Goal: Information Seeking & Learning: Get advice/opinions

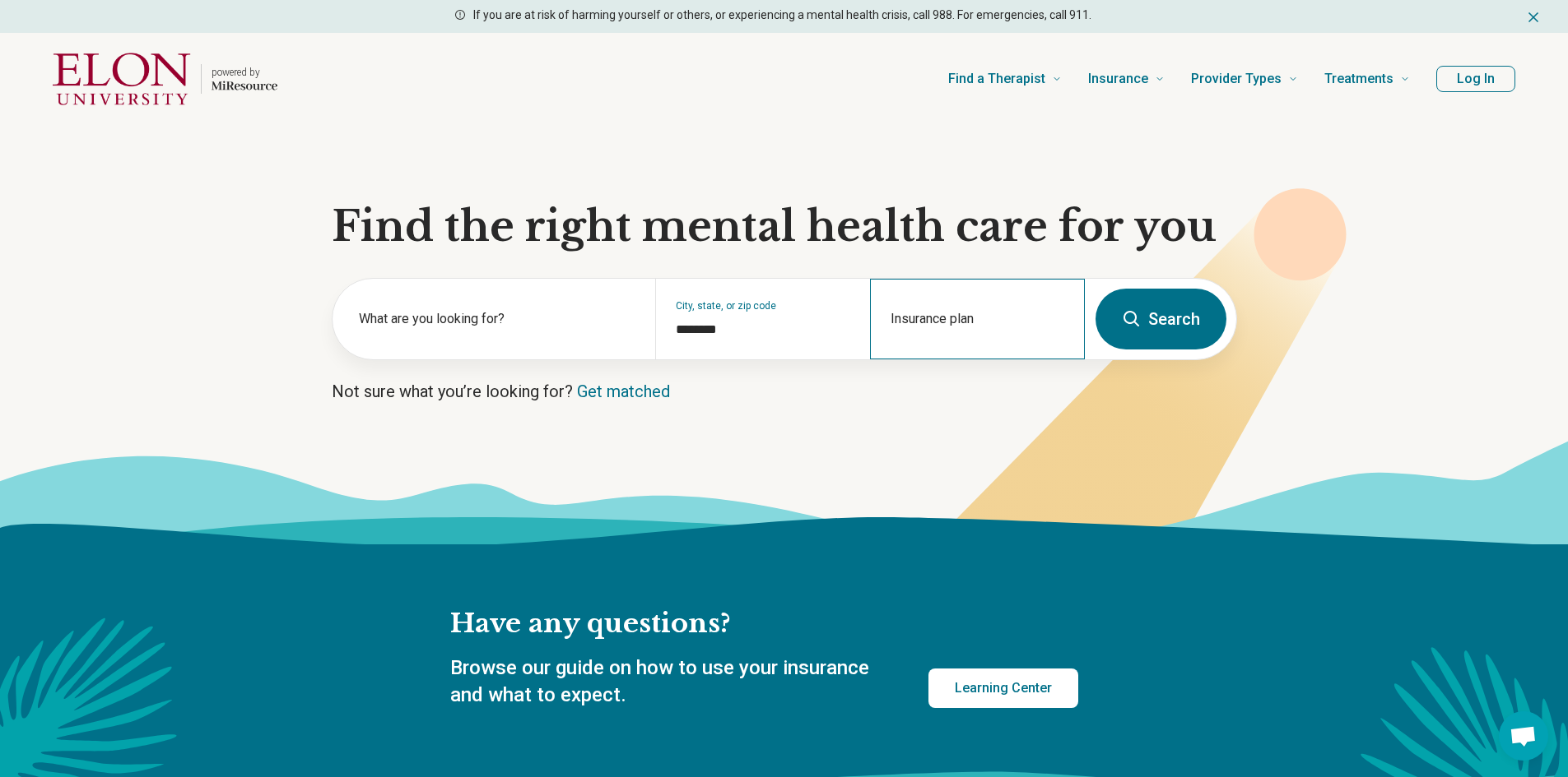
click at [970, 316] on div "Insurance plan" at bounding box center [977, 319] width 215 height 81
click at [1153, 271] on icon at bounding box center [1124, 393] width 445 height 409
click at [1151, 311] on button "Search" at bounding box center [1161, 319] width 131 height 61
click at [941, 330] on input "Insurance plan" at bounding box center [978, 330] width 175 height 20
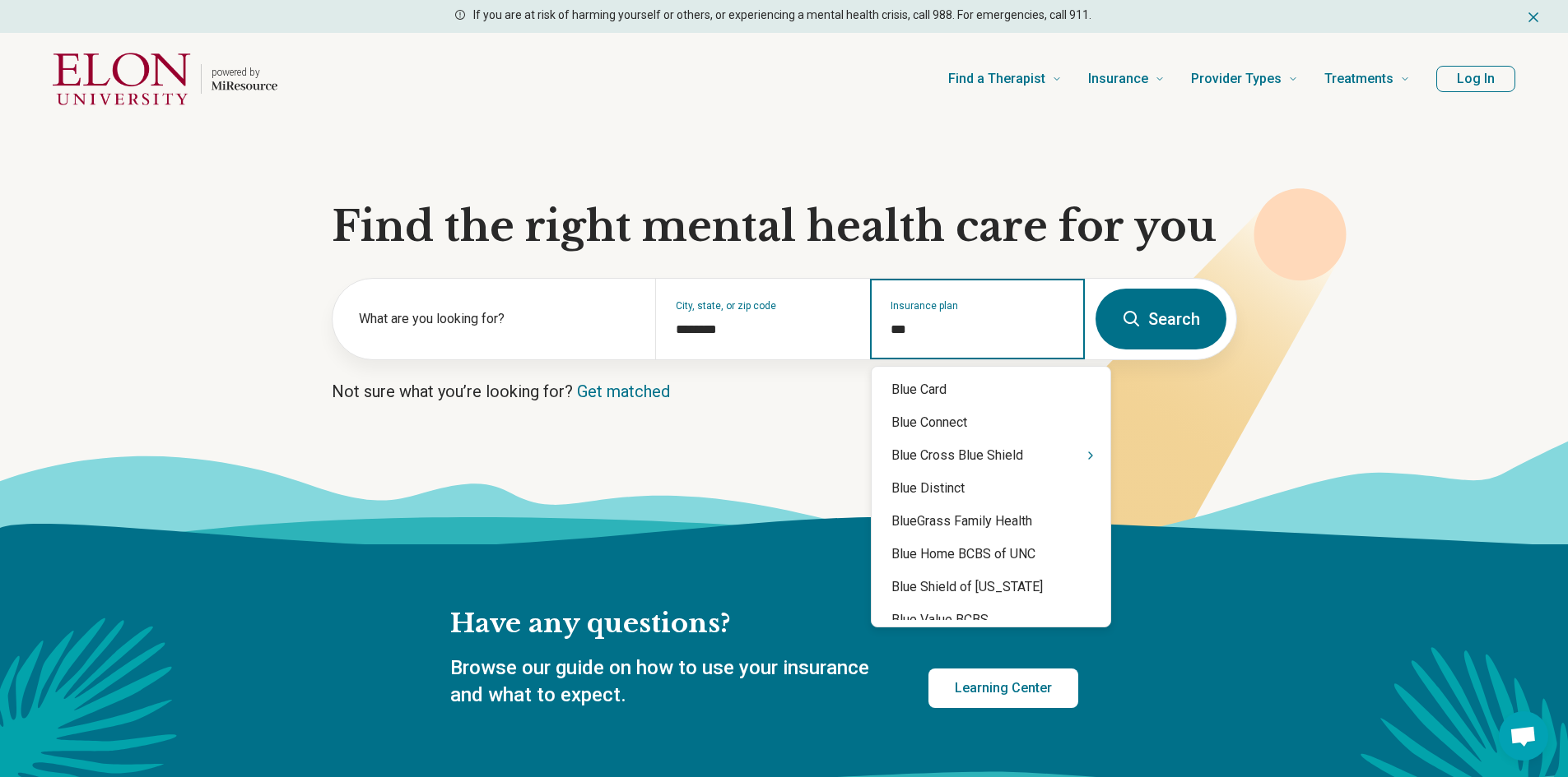
type input "****"
click at [1029, 454] on div "Blue Cross Blue Shield" at bounding box center [990, 456] width 238 height 33
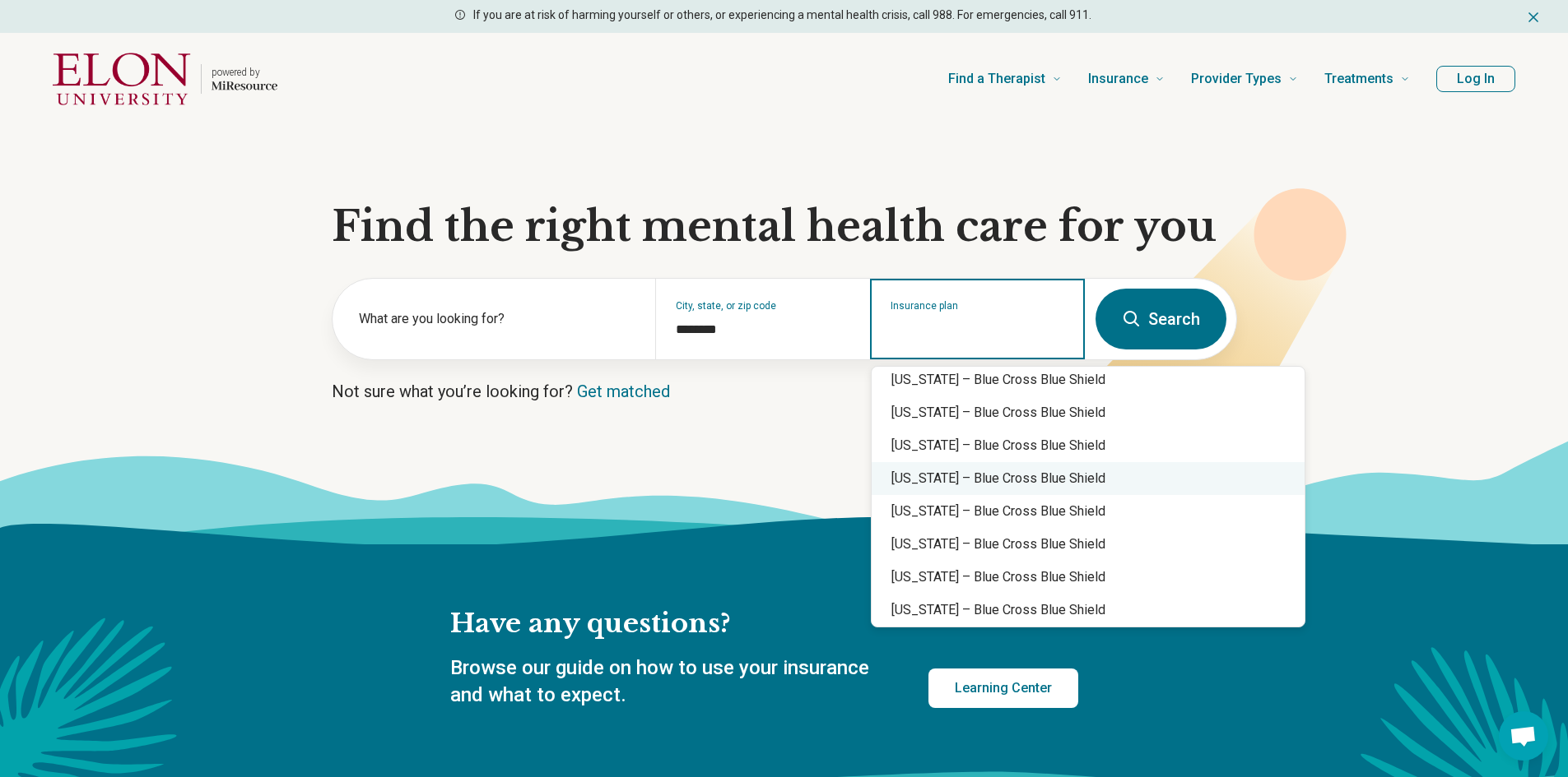
scroll to position [1070, 0]
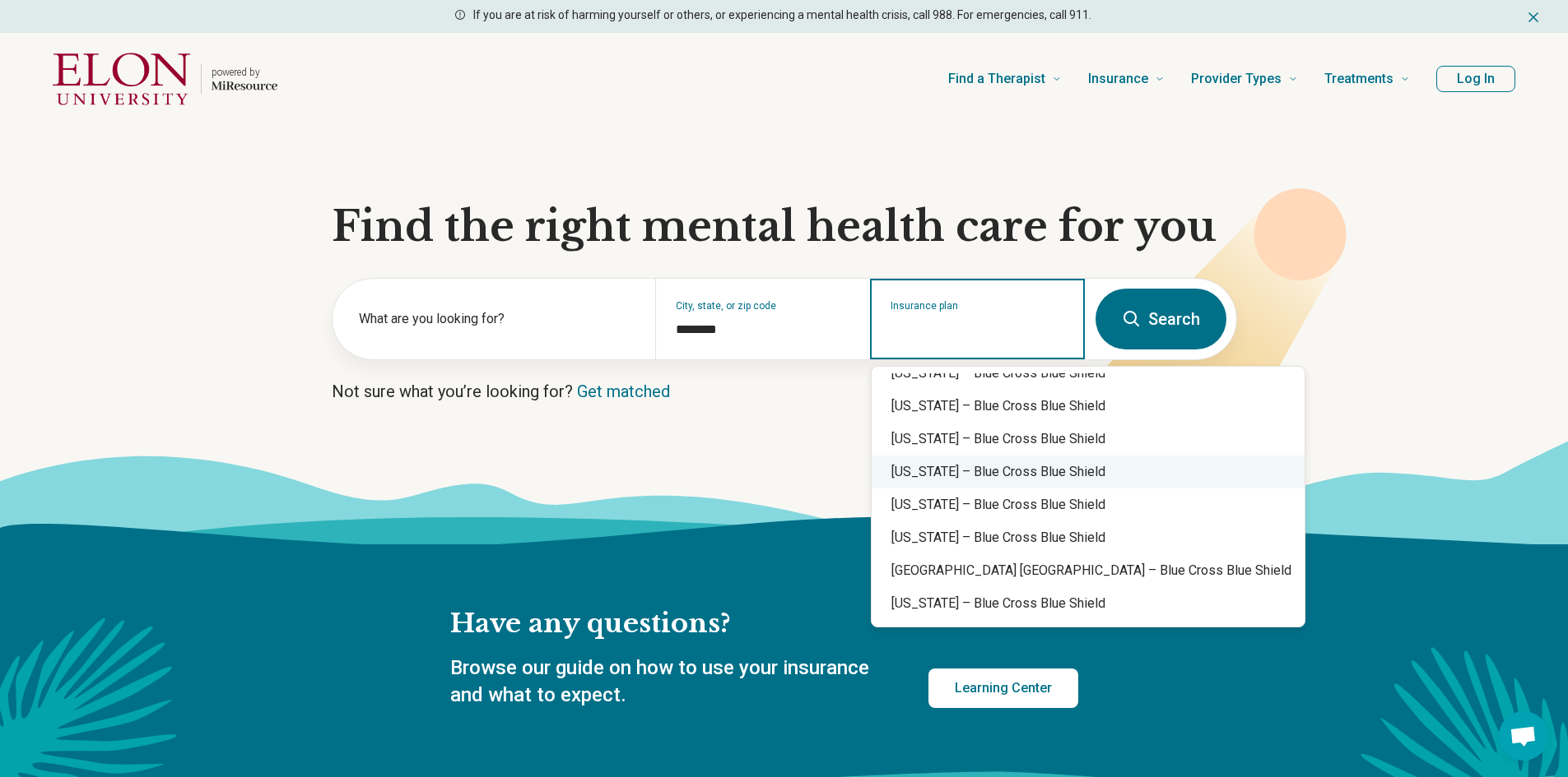
click at [985, 476] on div "South Carolina – Blue Cross Blue Shield" at bounding box center [1087, 472] width 433 height 33
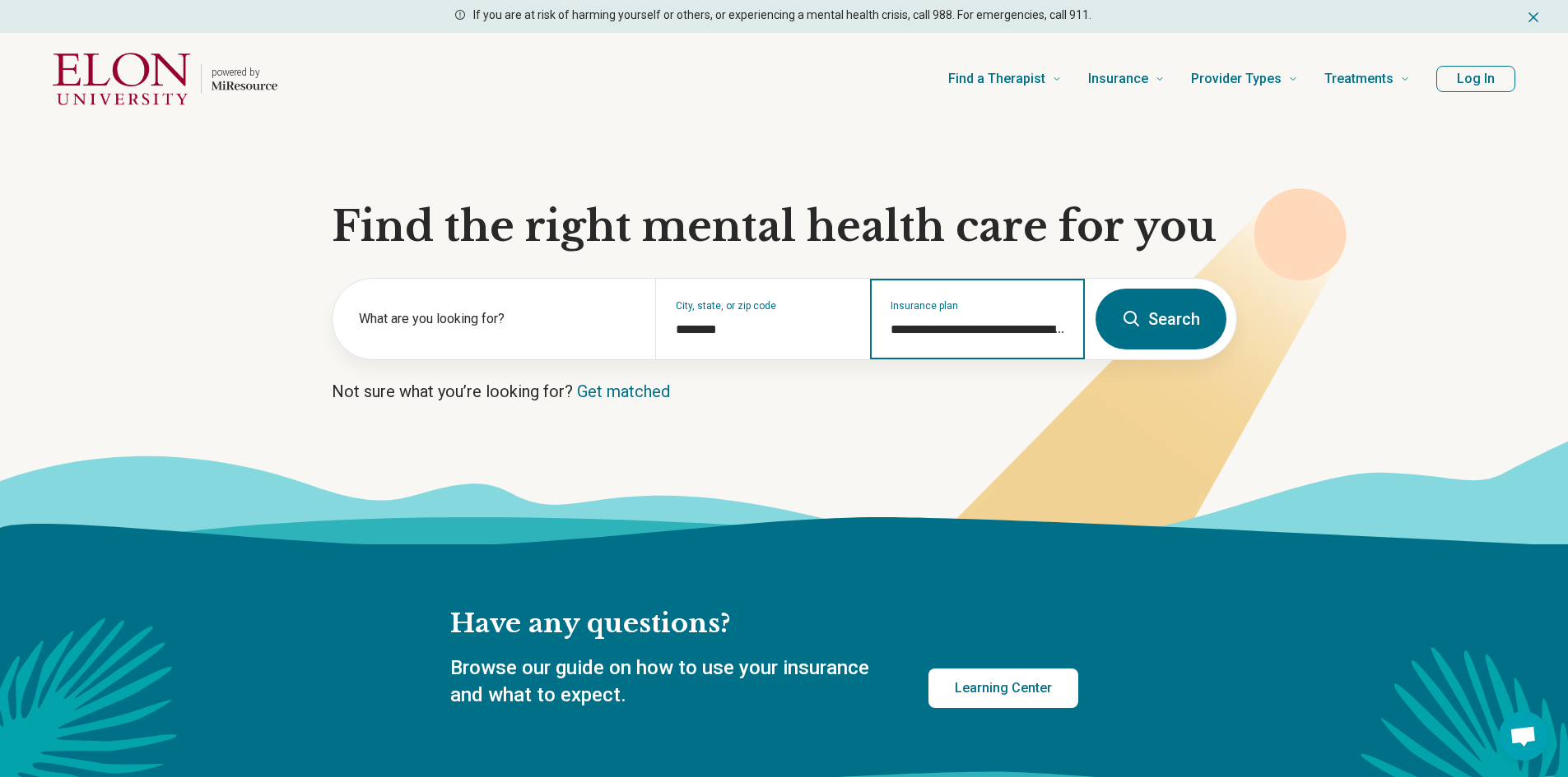
type input "**********"
click at [1166, 314] on button "Search" at bounding box center [1161, 319] width 131 height 61
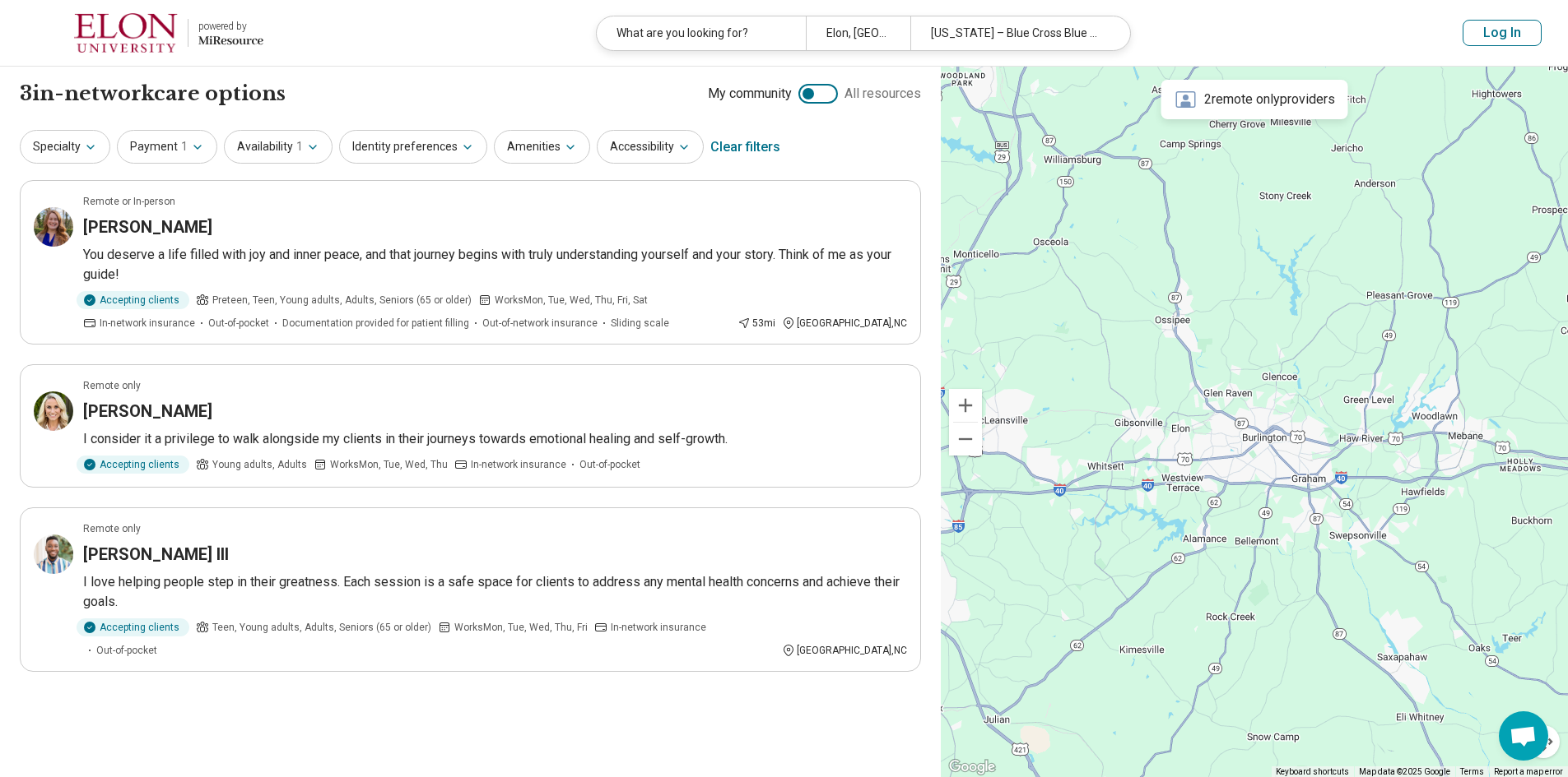
drag, startPoint x: 1333, startPoint y: 456, endPoint x: 1246, endPoint y: 461, distance: 87.1
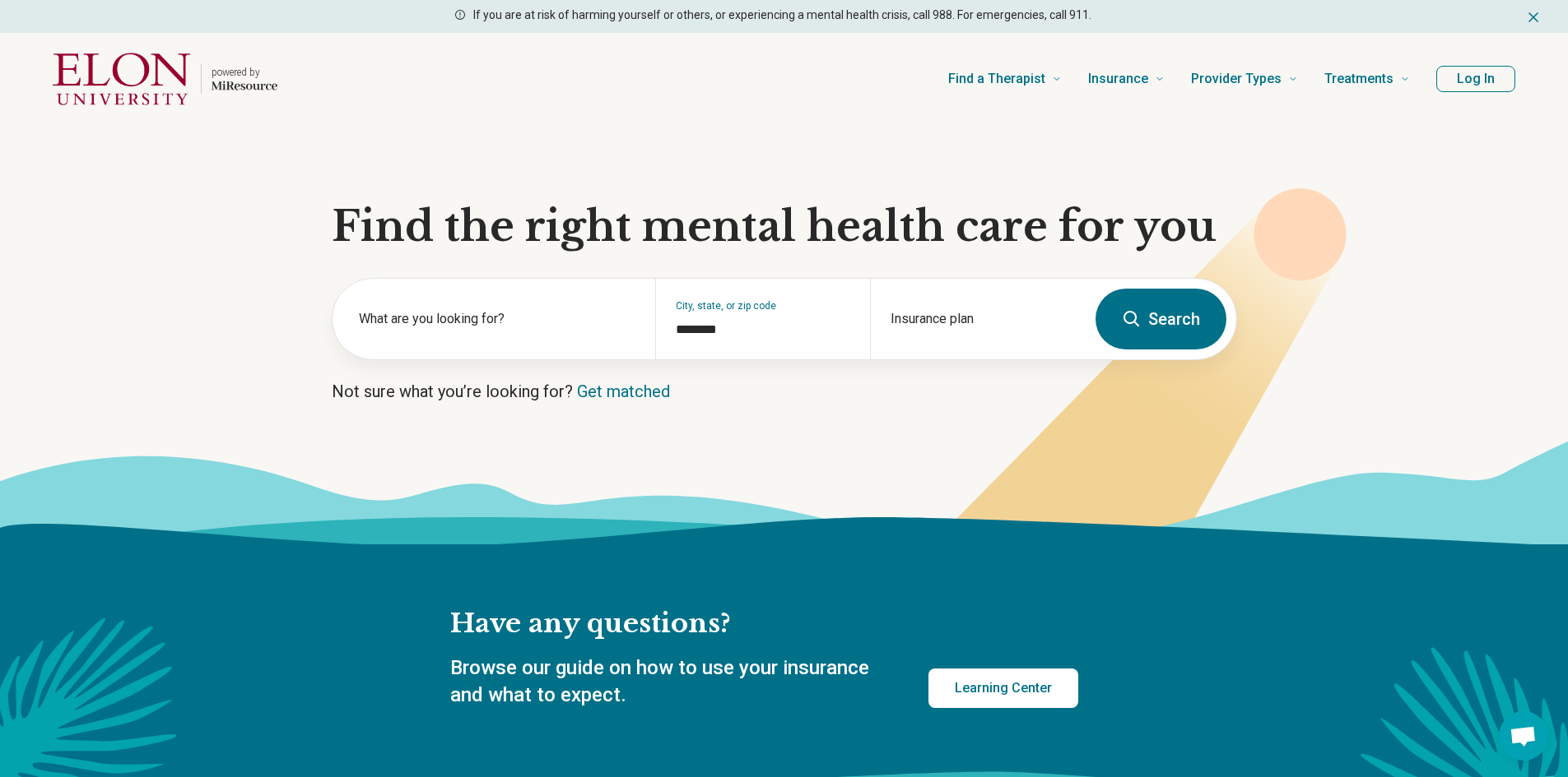
click at [1150, 333] on button "Search" at bounding box center [1161, 319] width 131 height 61
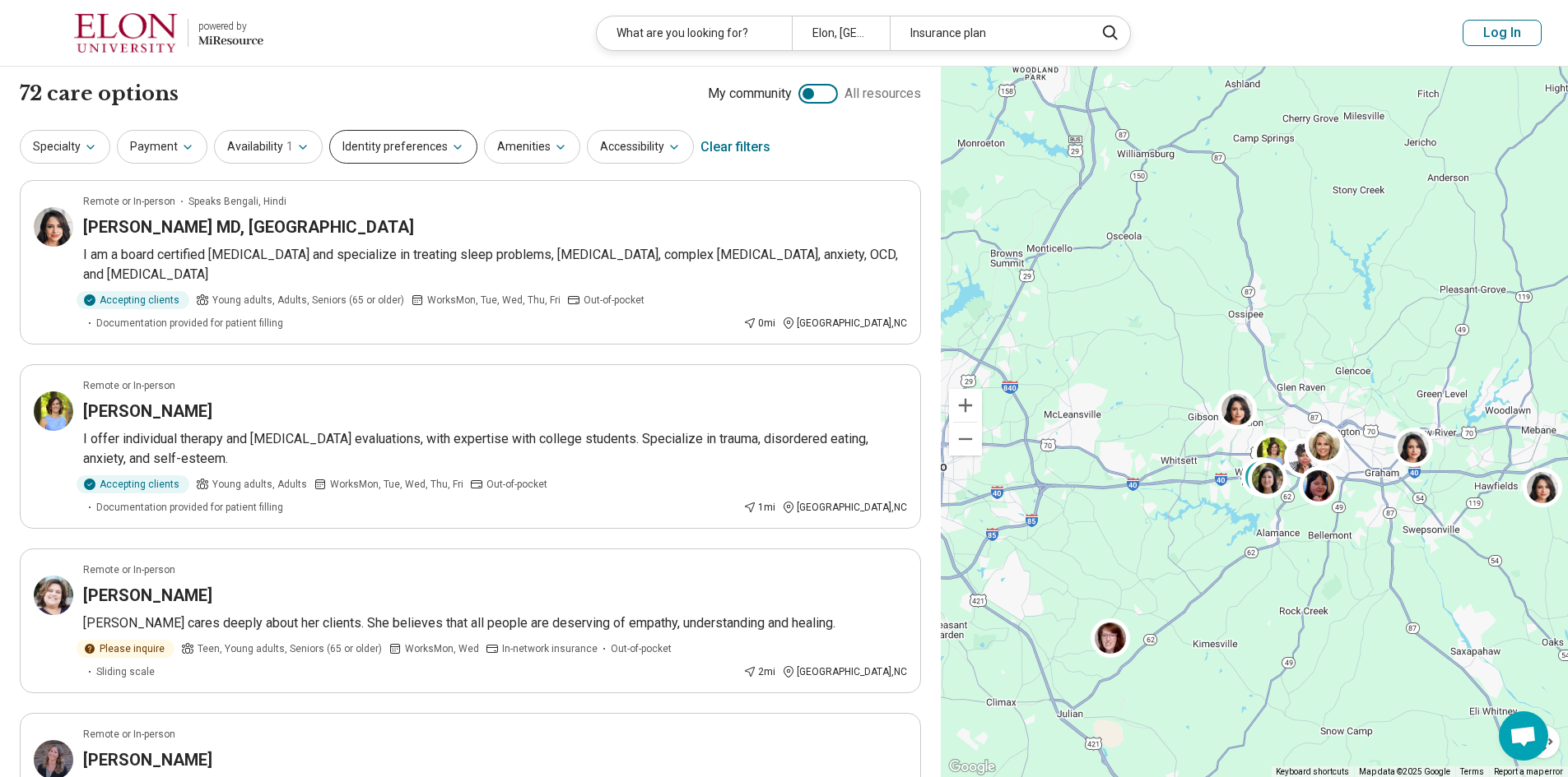
click at [410, 159] on button "Identity preferences" at bounding box center [403, 147] width 148 height 34
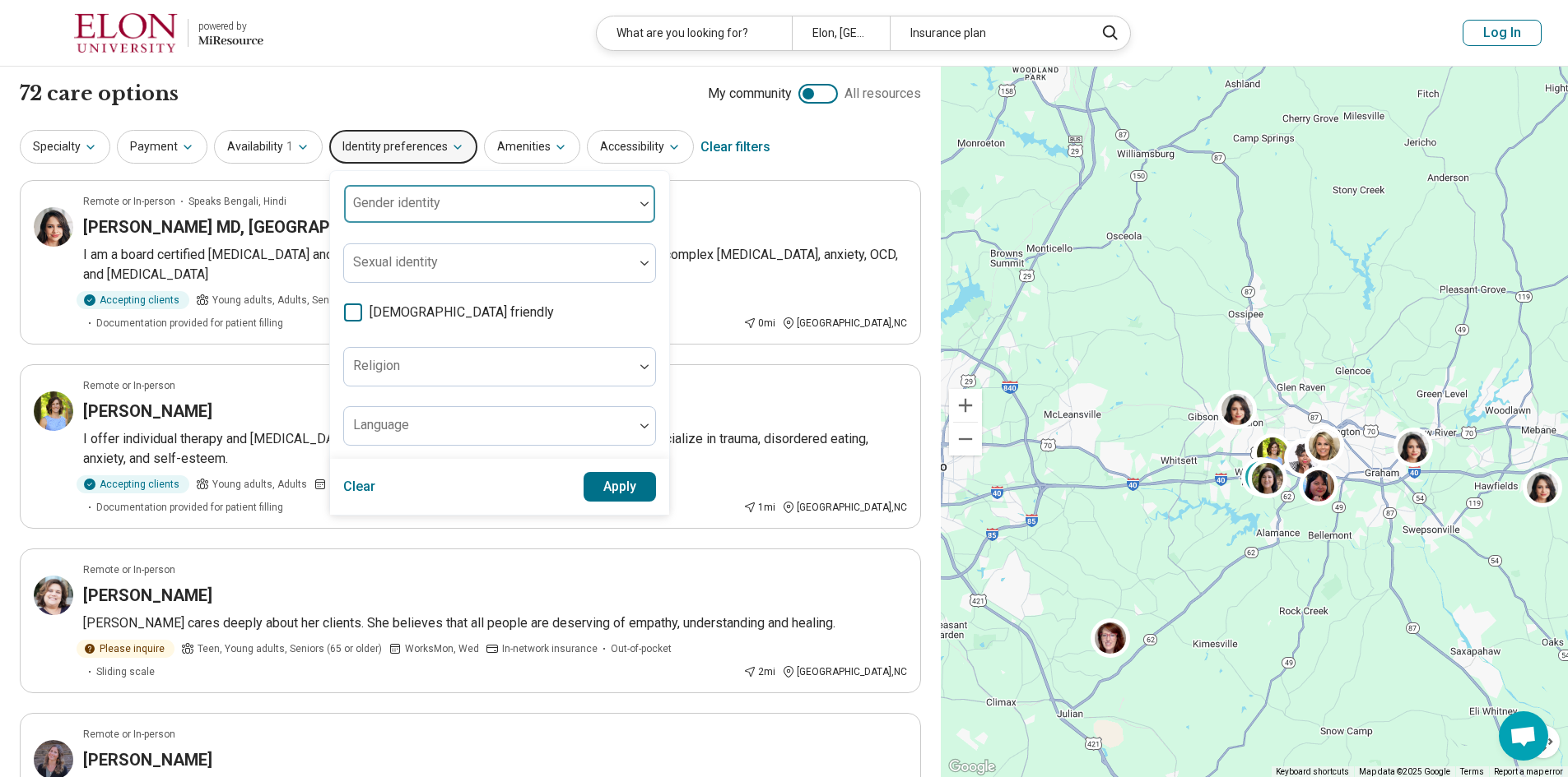
click at [460, 203] on div at bounding box center [488, 211] width 276 height 23
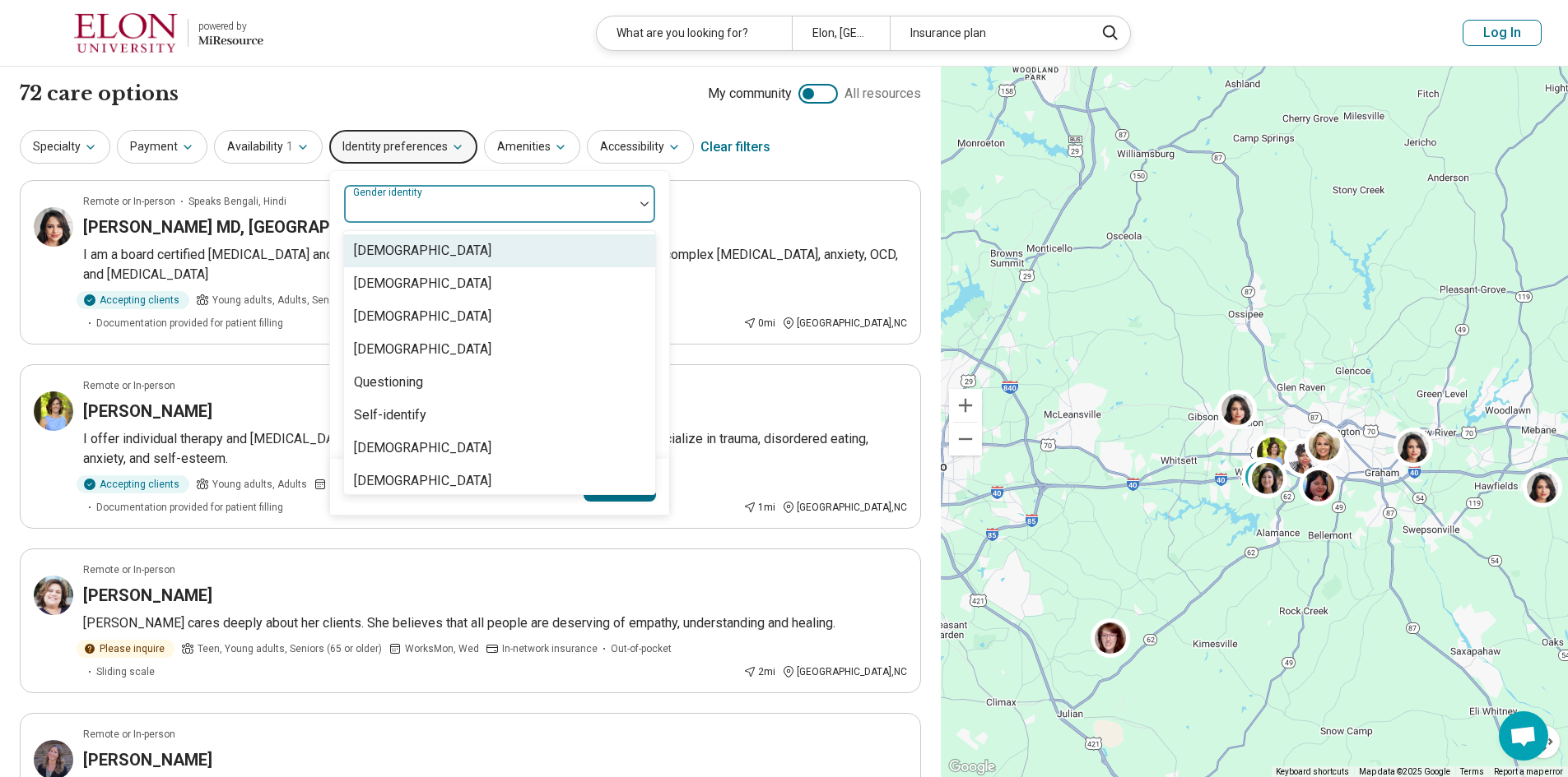
click at [453, 246] on div "[DEMOGRAPHIC_DATA]" at bounding box center [499, 250] width 311 height 33
click at [651, 223] on div "option Cisgender Man, selected. 7 results available. Use Up and Down to choose …" at bounding box center [499, 204] width 312 height 40
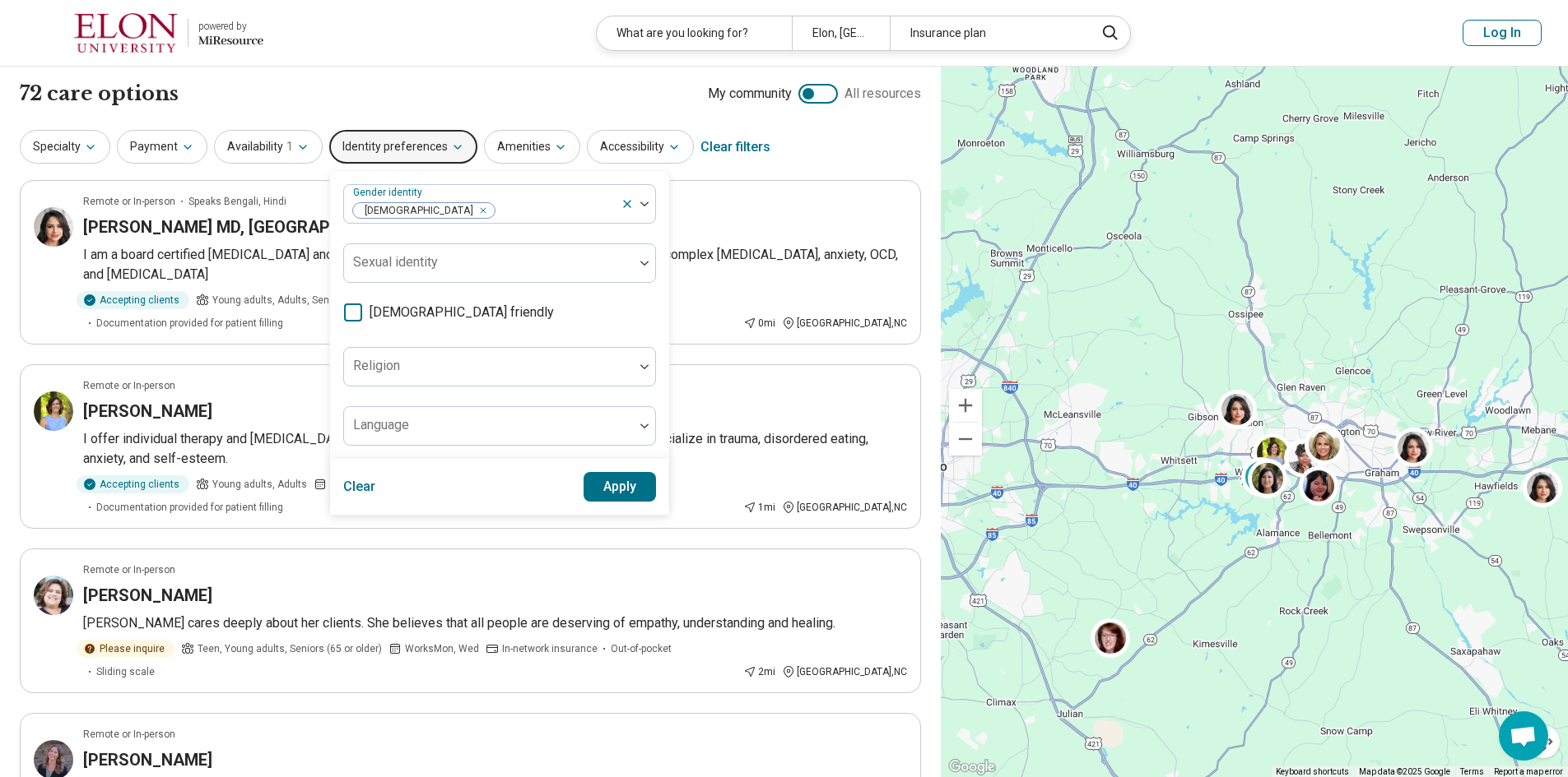
click at [608, 486] on button "Apply" at bounding box center [620, 487] width 73 height 30
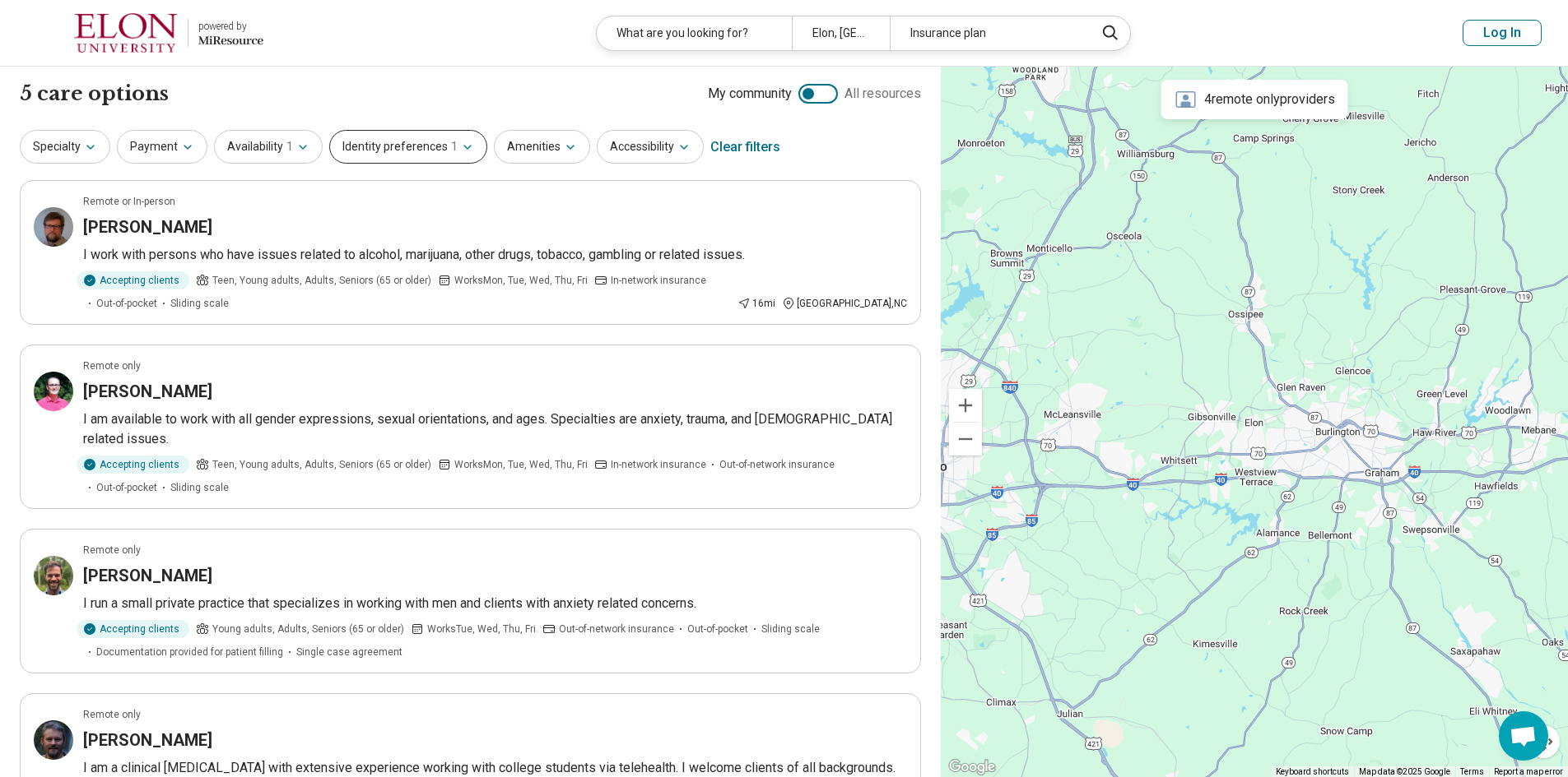
drag, startPoint x: 423, startPoint y: 152, endPoint x: 421, endPoint y: 142, distance: 10.2
click at [421, 142] on button "Identity preferences 1" at bounding box center [408, 147] width 158 height 34
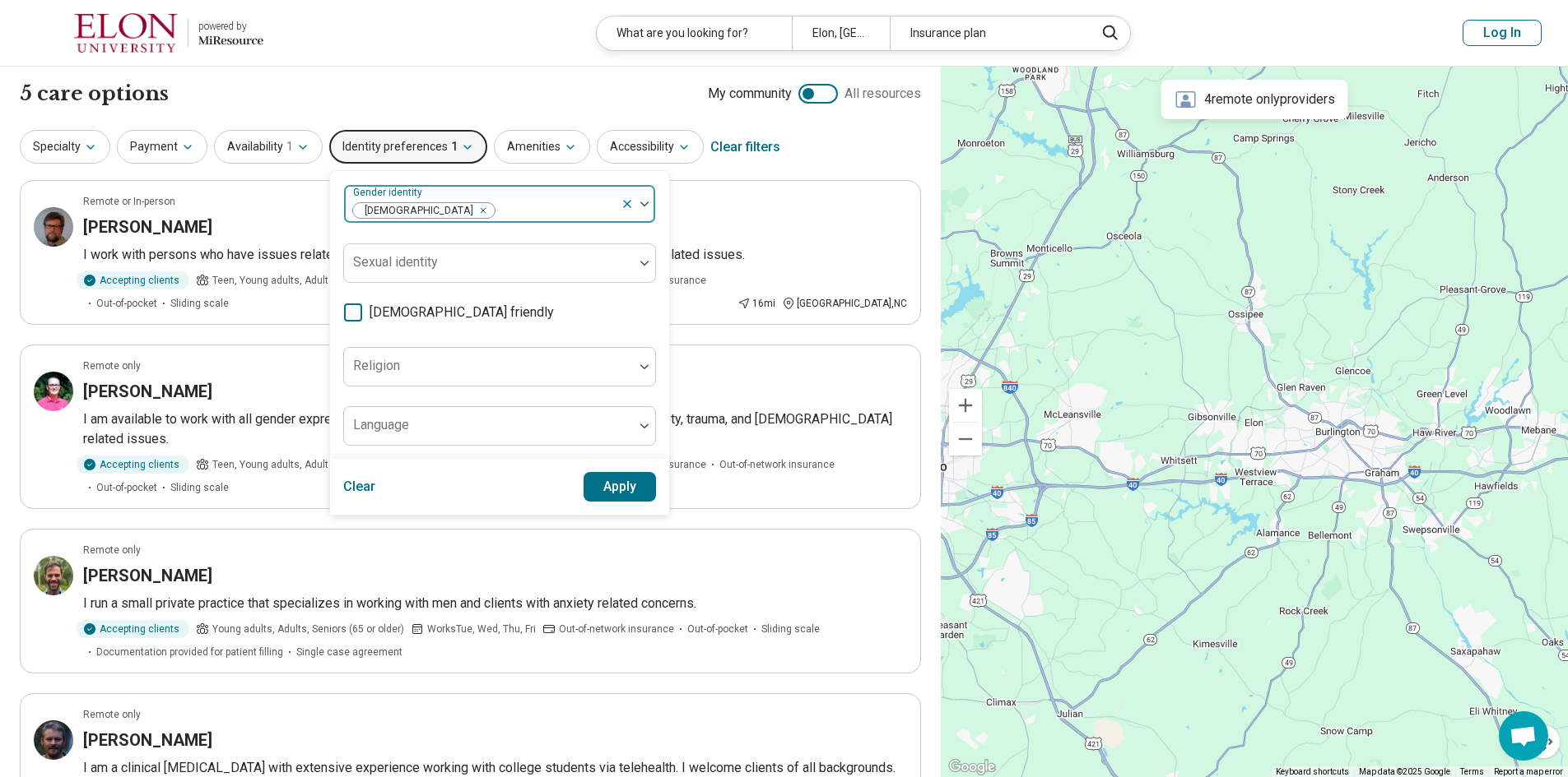
click at [621, 198] on icon at bounding box center [627, 204] width 13 height 13
click at [611, 493] on button "Apply" at bounding box center [620, 487] width 73 height 30
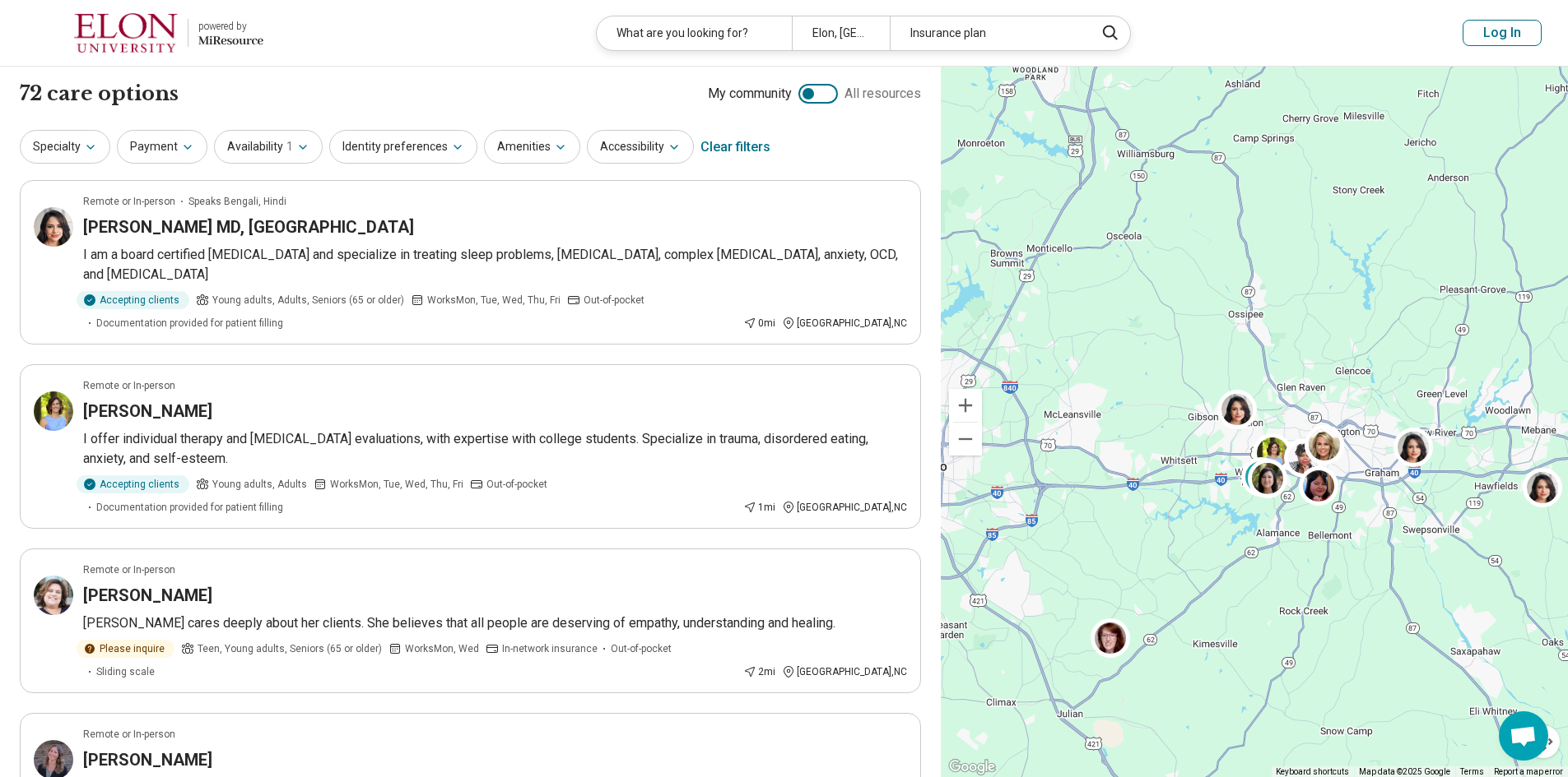
click at [951, 28] on div "Insurance plan" at bounding box center [987, 33] width 195 height 34
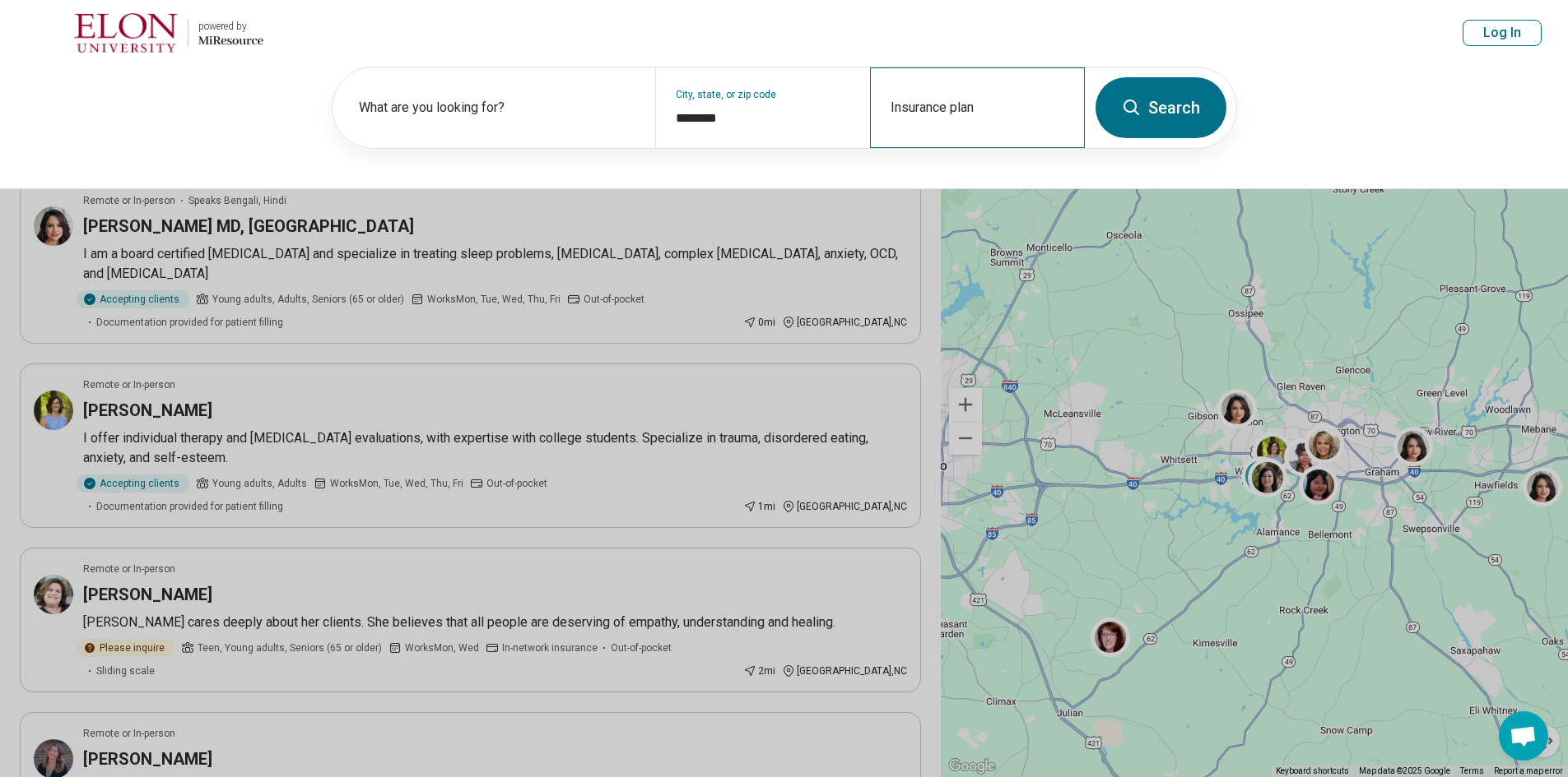
click at [955, 104] on div "Insurance plan" at bounding box center [977, 108] width 215 height 81
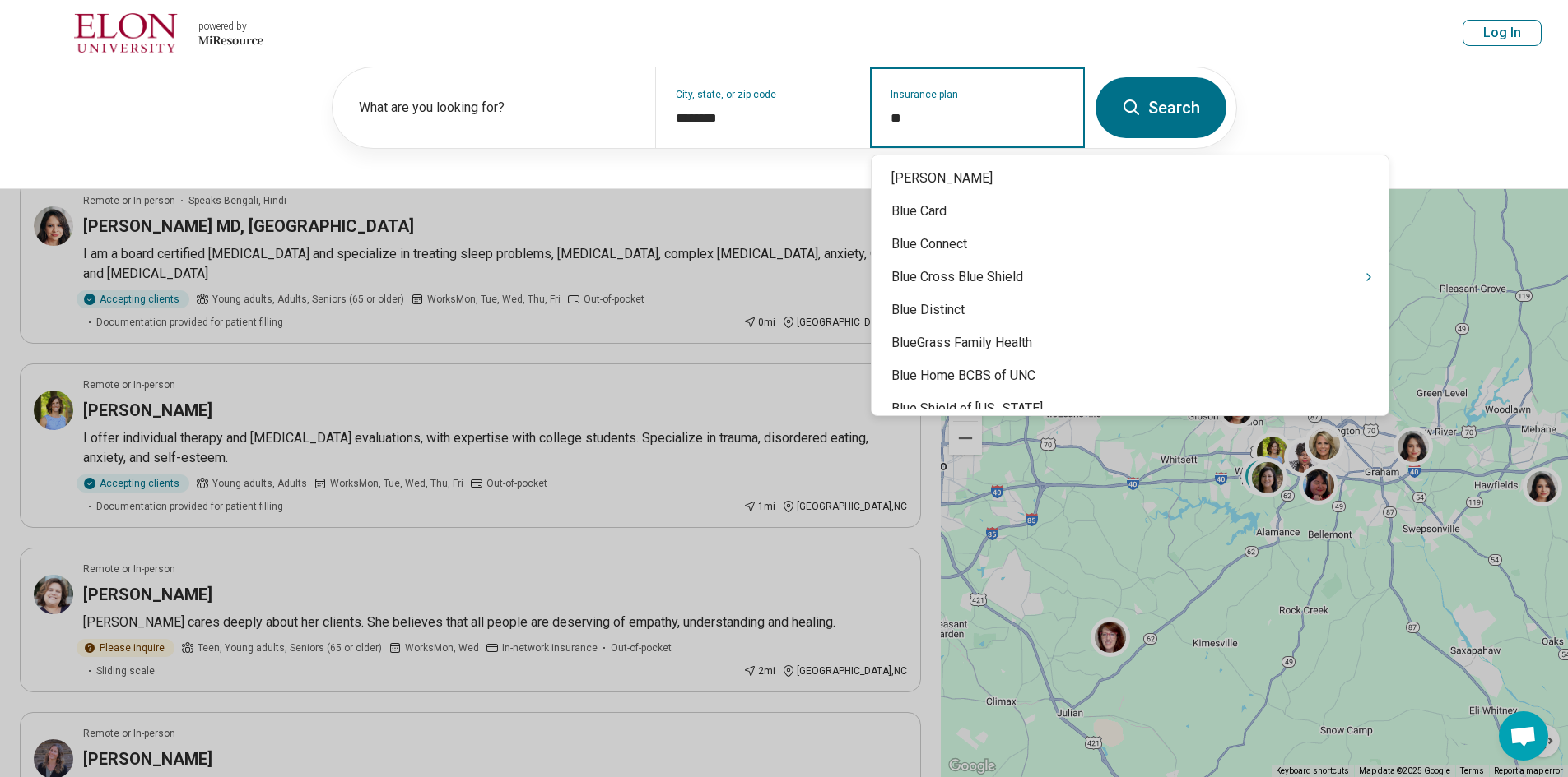
type input "***"
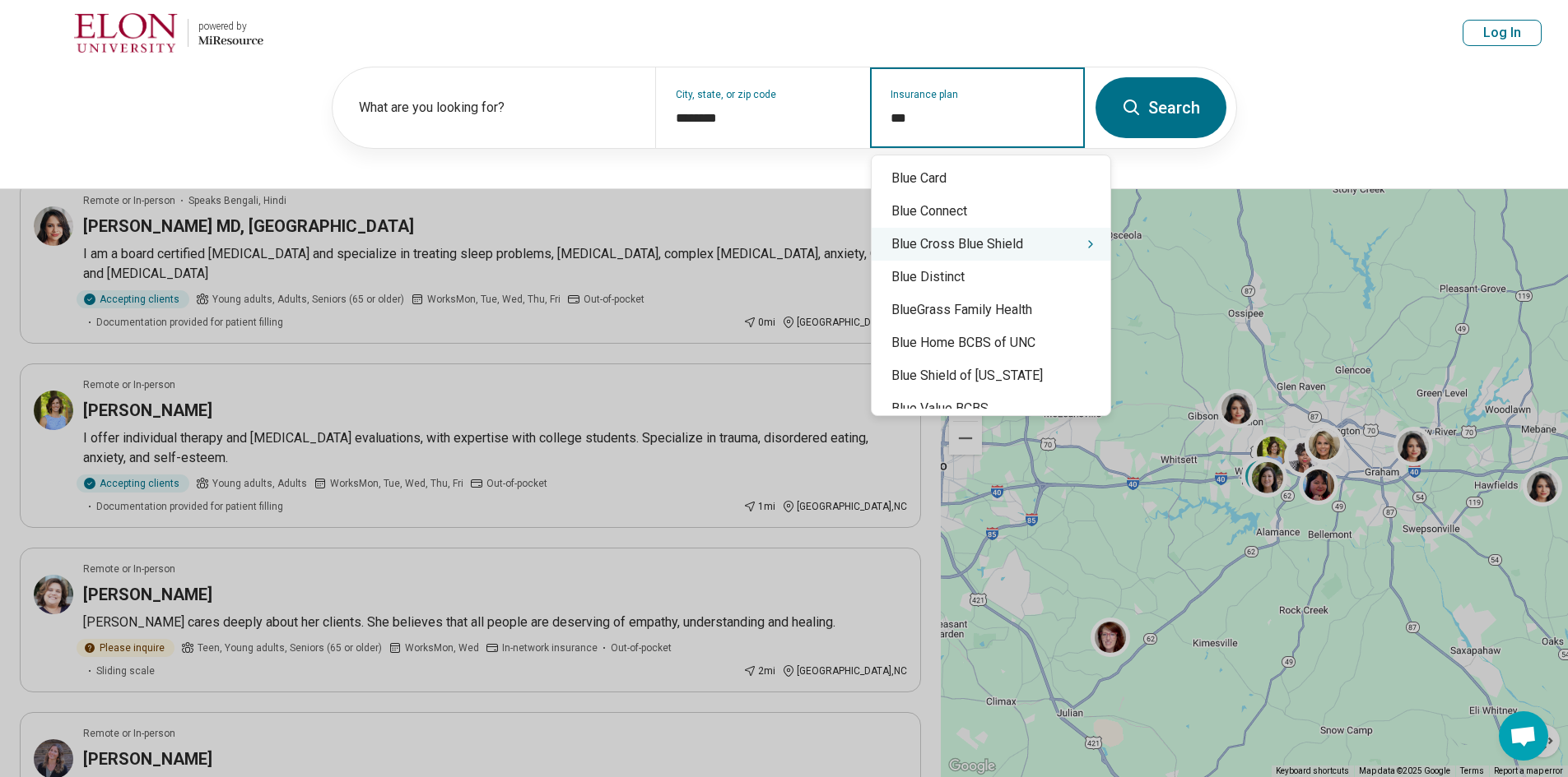
click at [1045, 246] on div "Blue Cross Blue Shield" at bounding box center [990, 245] width 238 height 33
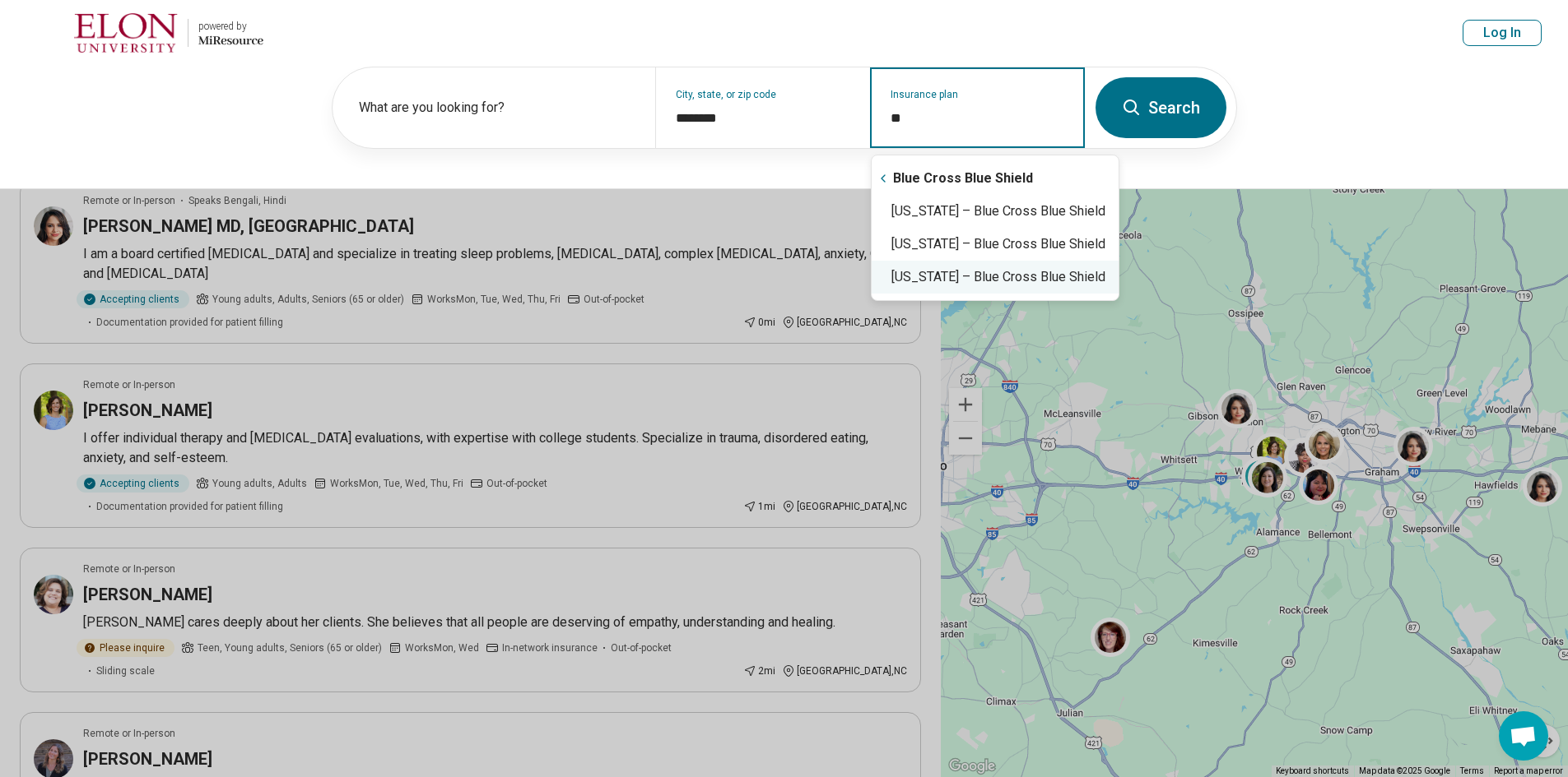
click at [1012, 275] on div "South Carolina – Blue Cross Blue Shield" at bounding box center [994, 277] width 246 height 33
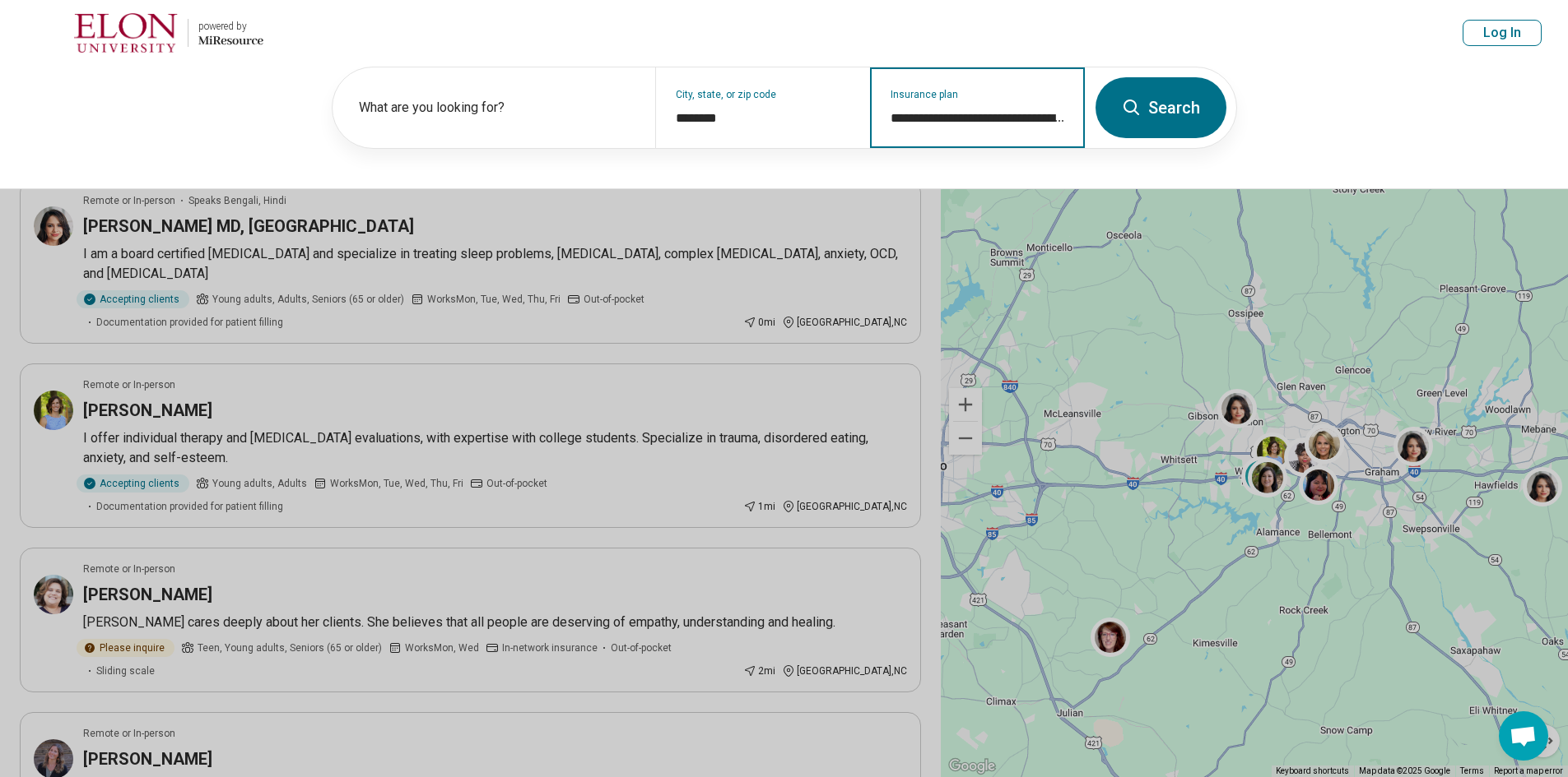
type input "**********"
click at [1138, 112] on icon at bounding box center [1132, 108] width 20 height 20
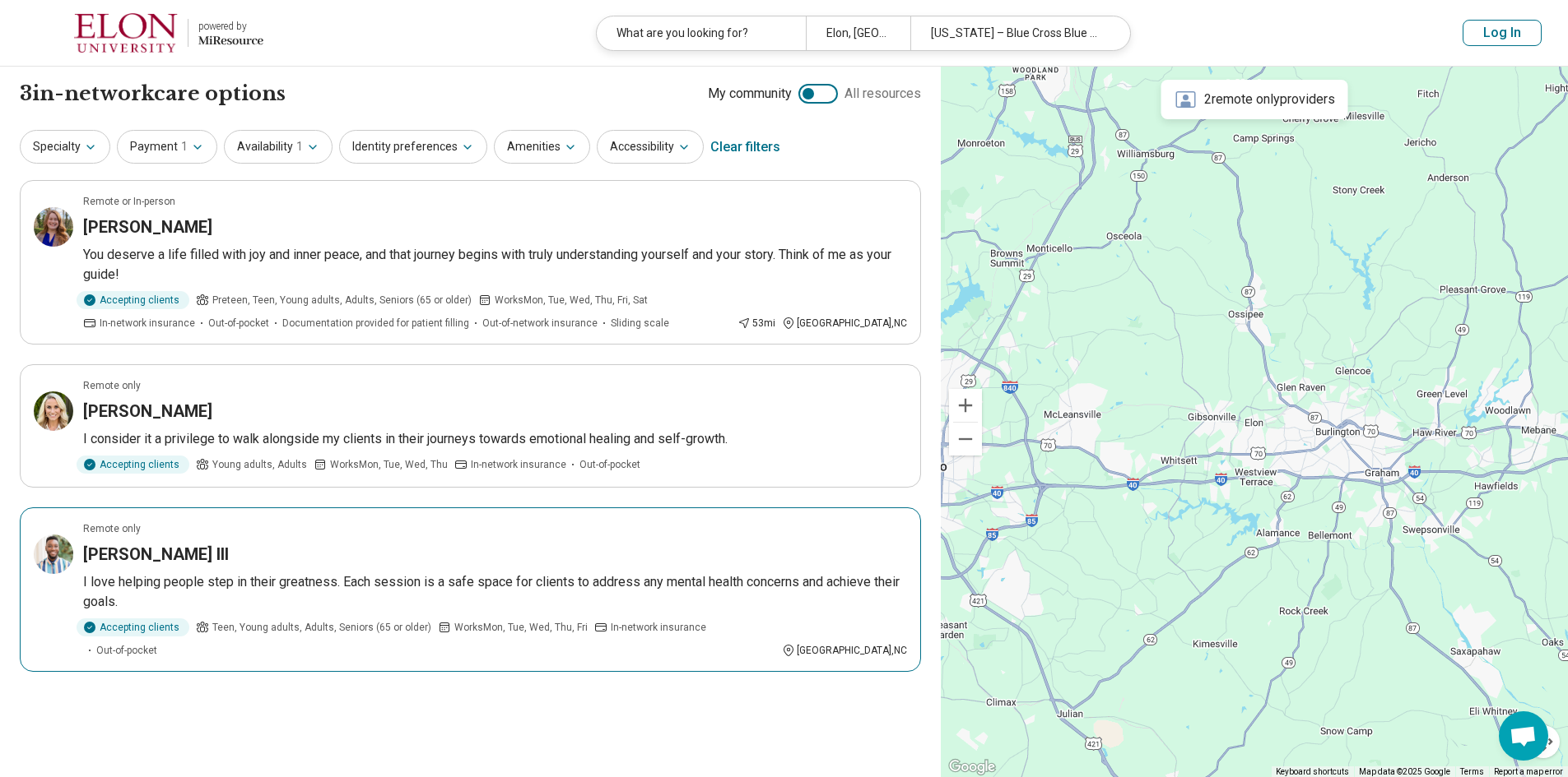
click at [711, 541] on article "Remote only Demah S. Payne III I love helping people step in their greatness. E…" at bounding box center [470, 590] width 901 height 165
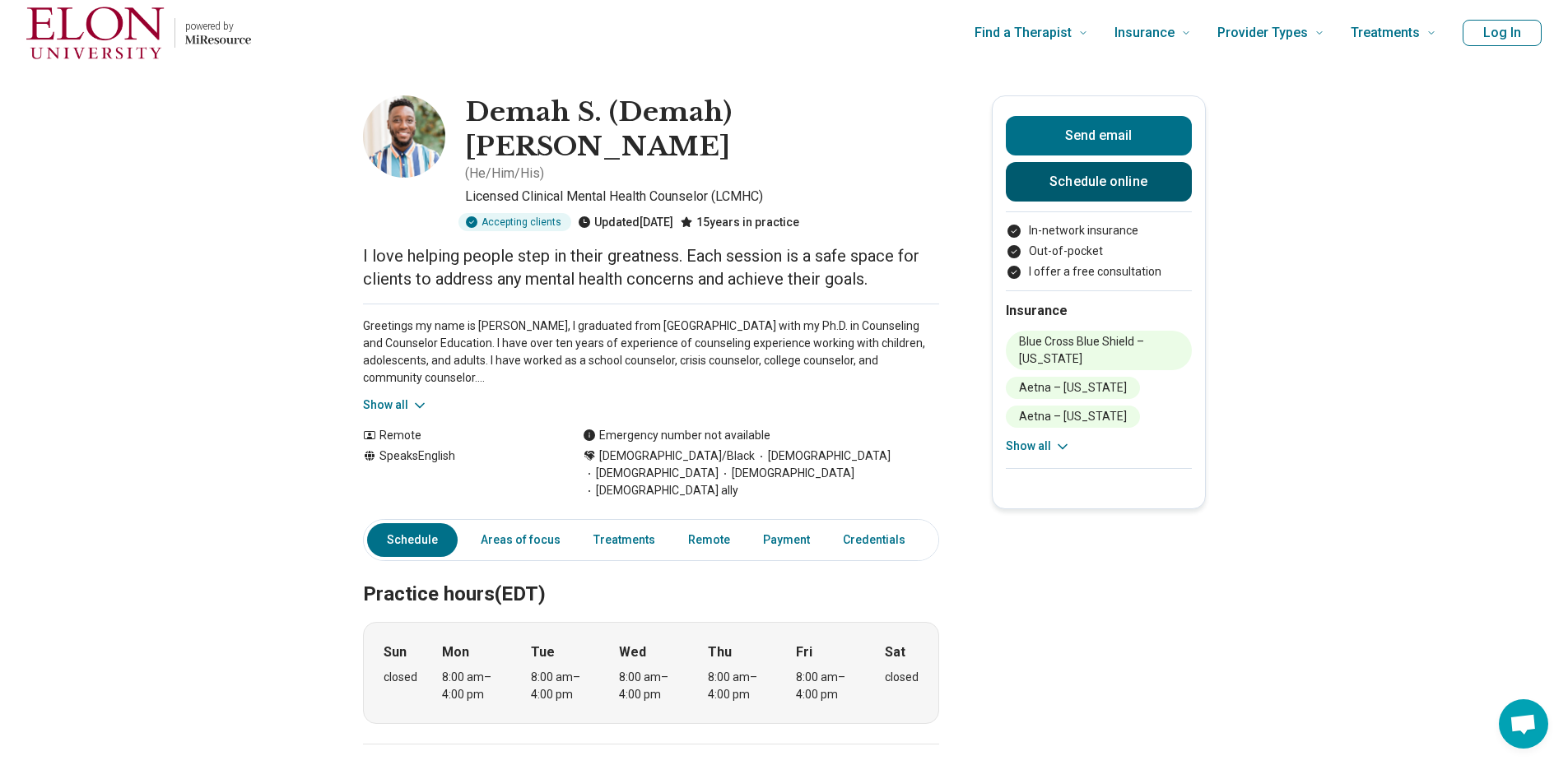
click at [1054, 179] on link "Schedule online" at bounding box center [1099, 182] width 186 height 40
click at [631, 523] on link "Treatments" at bounding box center [624, 540] width 82 height 34
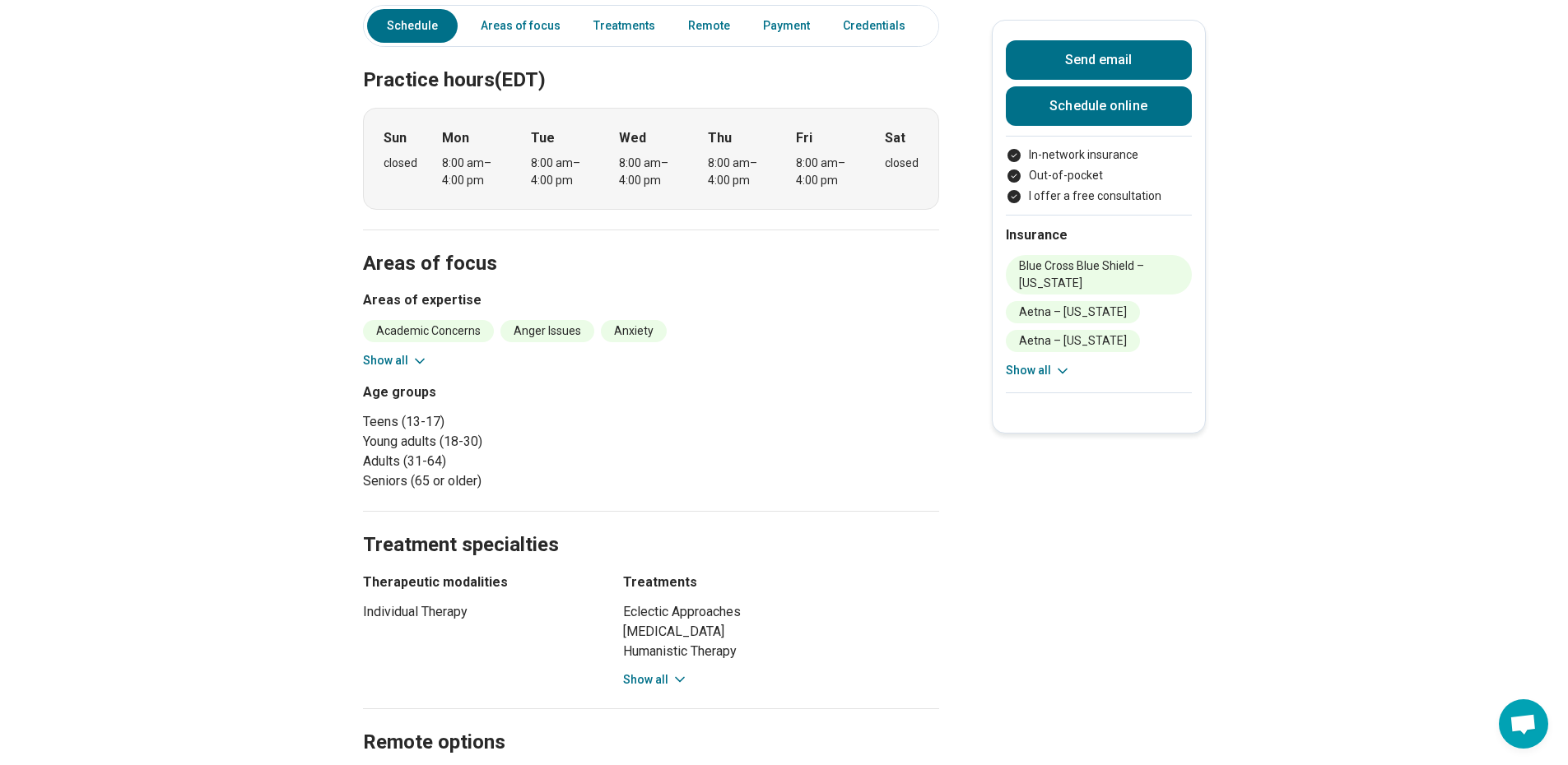
scroll to position [544, 0]
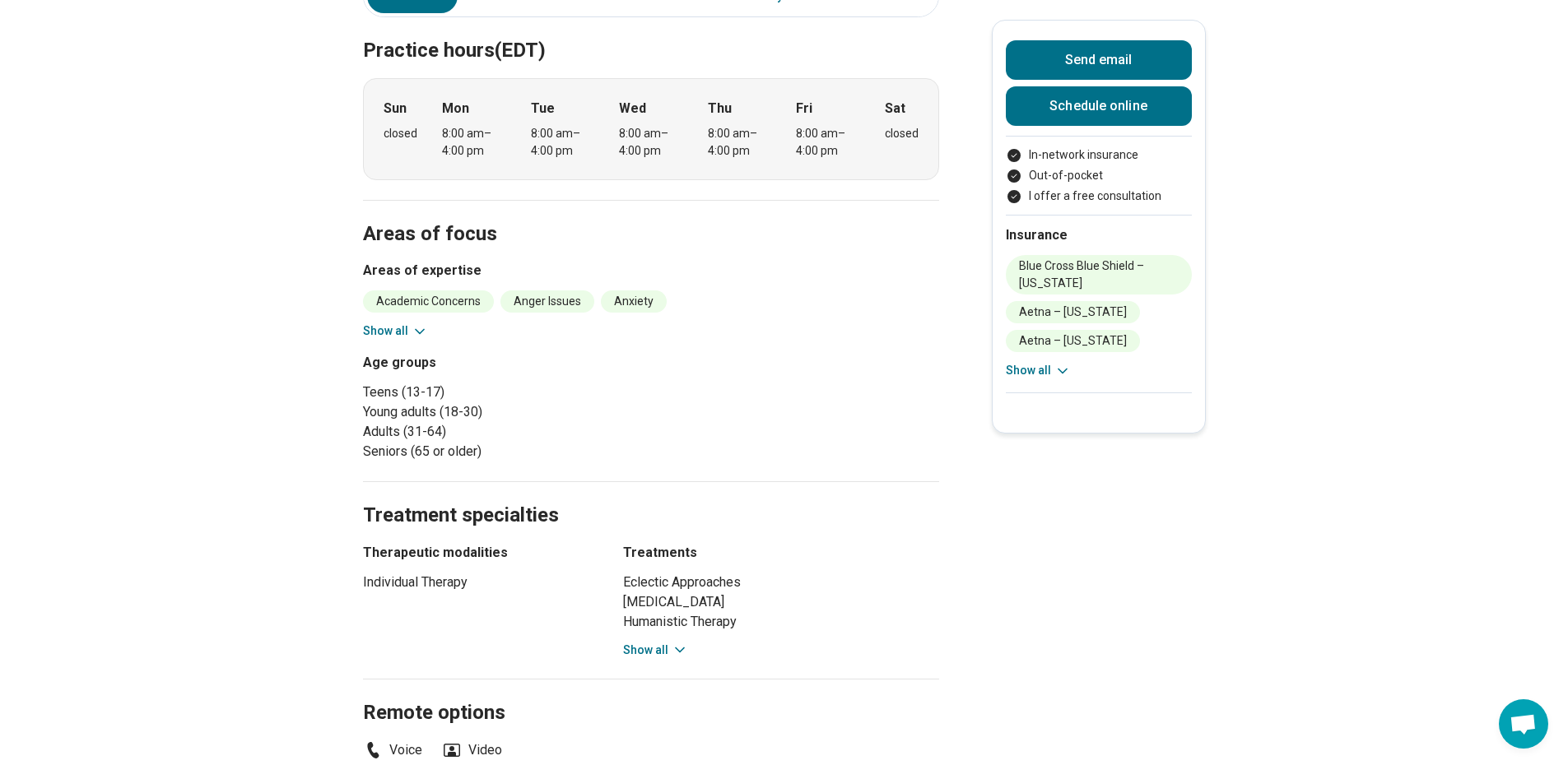
click at [665, 642] on button "Show all" at bounding box center [655, 650] width 65 height 17
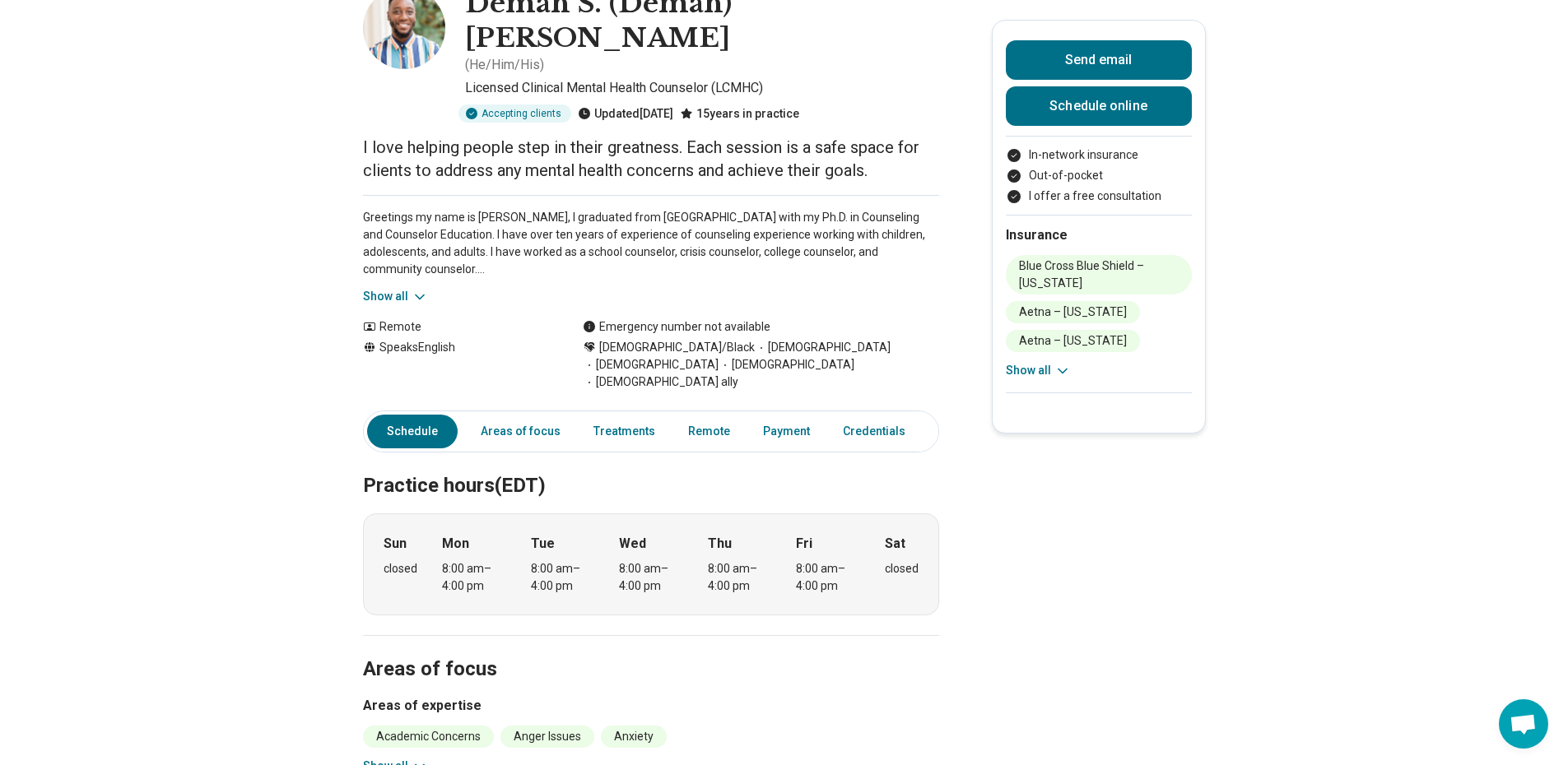
scroll to position [0, 0]
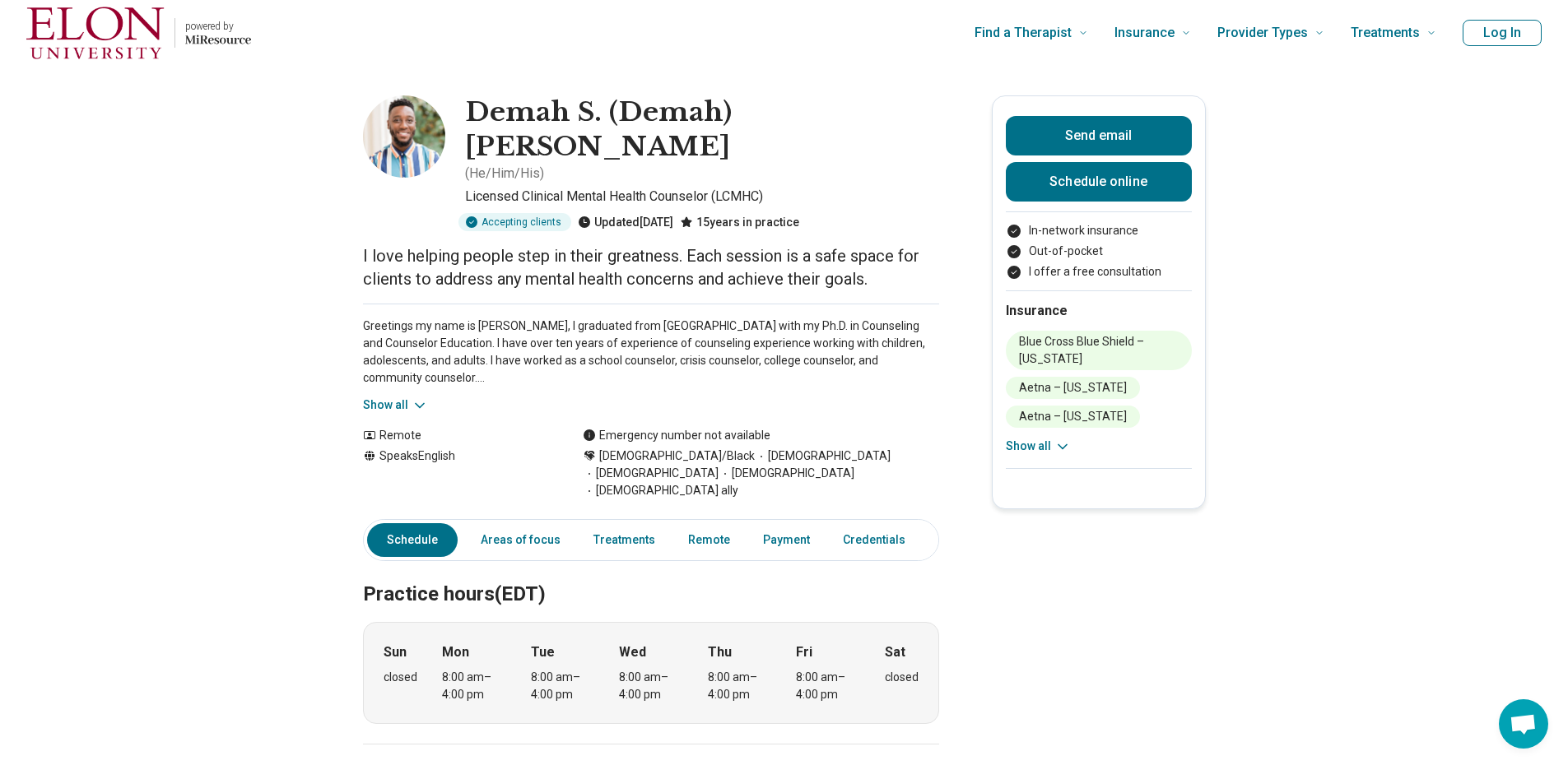
click at [422, 360] on div "Greetings my name is [PERSON_NAME], I graduated from [GEOGRAPHIC_DATA] with my …" at bounding box center [650, 359] width 576 height 110
click at [422, 397] on icon at bounding box center [420, 406] width 16 height 16
